Goal: Find specific page/section: Find specific page/section

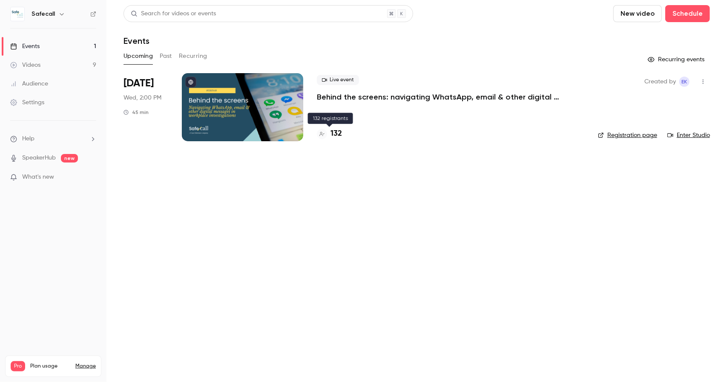
click at [336, 133] on h4 "132" at bounding box center [335, 133] width 11 height 11
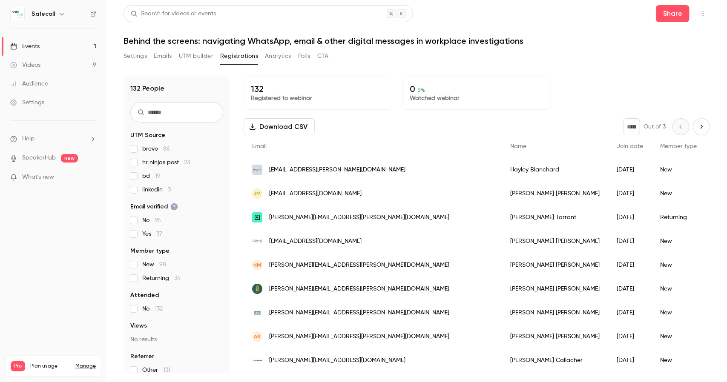
click at [159, 161] on span "hr ninjas post 23" at bounding box center [166, 162] width 48 height 9
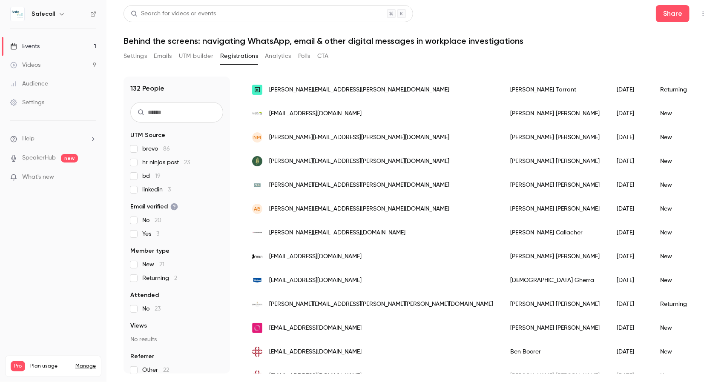
scroll to position [100, 0]
